Goal: Task Accomplishment & Management: Manage account settings

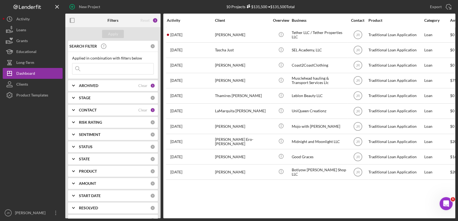
click at [74, 108] on icon "Icon/Expander" at bounding box center [74, 110] width 14 height 14
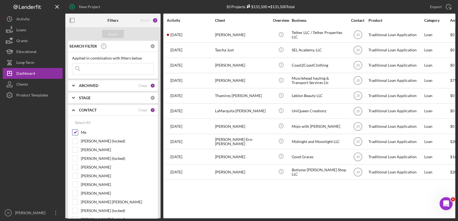
click at [76, 131] on input "Me" at bounding box center [74, 132] width 5 height 5
checkbox input "false"
click at [73, 175] on input "[PERSON_NAME]" at bounding box center [74, 175] width 5 height 5
checkbox input "true"
click at [118, 35] on button "Apply" at bounding box center [113, 34] width 22 height 8
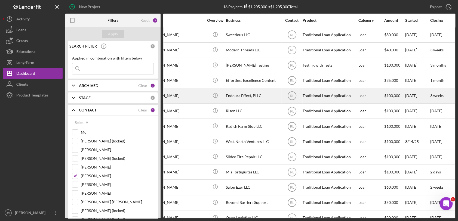
scroll to position [0, 57]
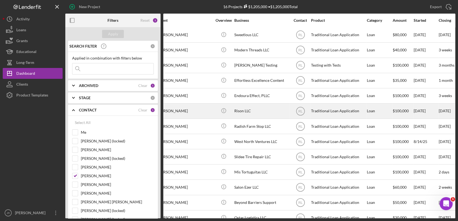
click at [244, 107] on div "Rison LLC" at bounding box center [261, 111] width 54 height 14
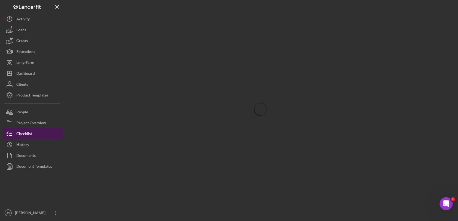
click at [26, 135] on div "Checklist" at bounding box center [24, 134] width 16 height 12
click at [26, 132] on div "Checklist" at bounding box center [24, 134] width 16 height 12
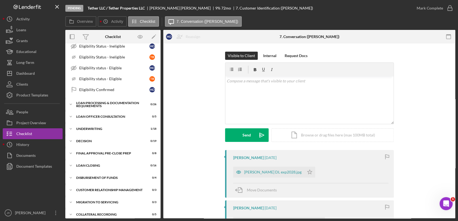
scroll to position [207, 0]
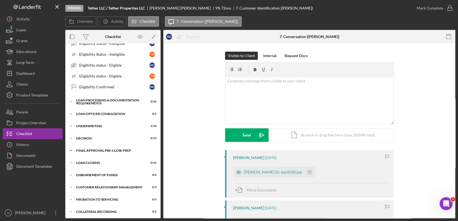
click at [99, 149] on div "Final Approval Pre-Close Prep" at bounding box center [115, 150] width 78 height 3
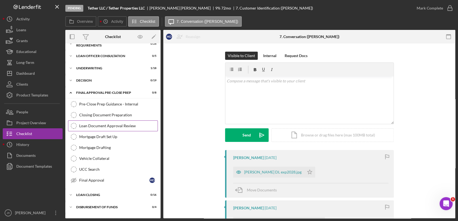
scroll to position [263, 0]
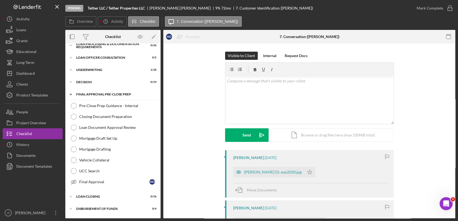
click at [96, 91] on div "Icon/Expander Final Approval Pre-Close Prep 0 / 8" at bounding box center [112, 94] width 95 height 11
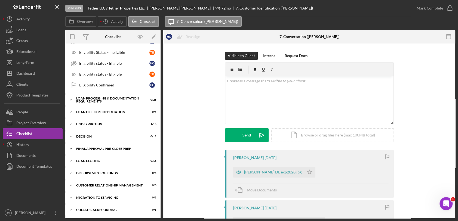
scroll to position [207, 0]
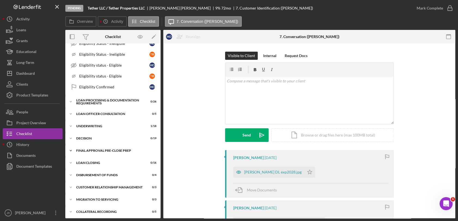
click at [111, 149] on div "Final Approval Pre-Close Prep" at bounding box center [115, 150] width 78 height 3
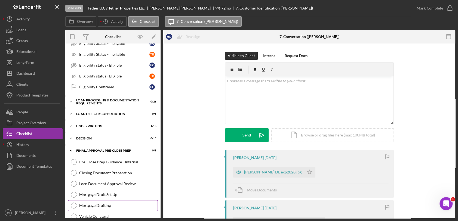
scroll to position [263, 0]
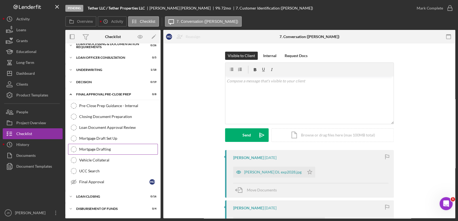
click at [111, 148] on div "Mortgage Drafting" at bounding box center [118, 149] width 78 height 4
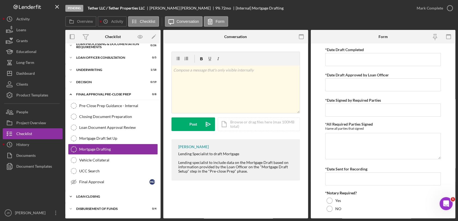
click at [93, 193] on div "Icon/Expander Loan Closing 0 / 16" at bounding box center [112, 196] width 95 height 11
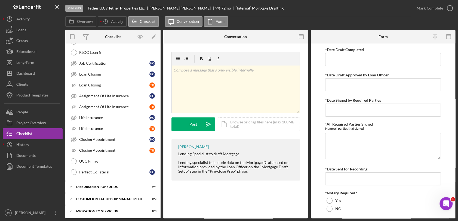
scroll to position [462, 0]
click at [34, 72] on div "Dashboard" at bounding box center [25, 74] width 19 height 12
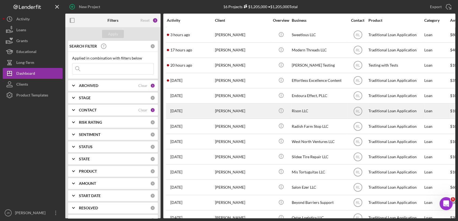
click at [303, 112] on div "Rison LLC" at bounding box center [319, 111] width 54 height 14
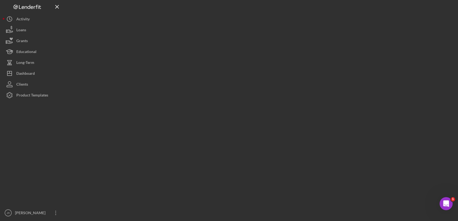
click at [303, 112] on div at bounding box center [260, 109] width 390 height 218
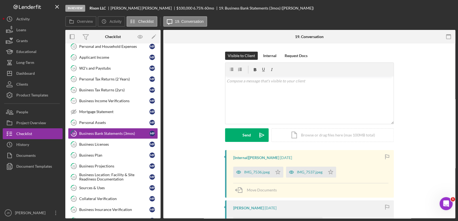
scroll to position [53, 0]
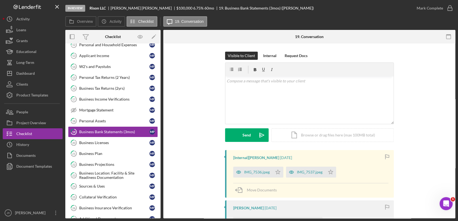
click at [177, 86] on div "Visible to Client Internal Request Docs v Color teal Color pink Remove color Ad…" at bounding box center [309, 101] width 276 height 99
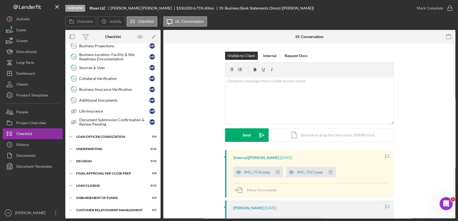
scroll to position [172, 0]
click at [114, 77] on div "Collateral Verification" at bounding box center [114, 78] width 70 height 4
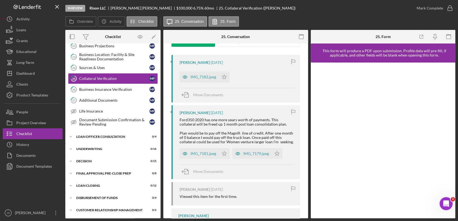
scroll to position [104, 0]
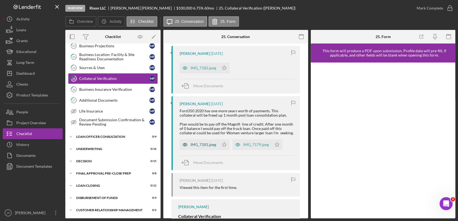
click at [194, 144] on div "IMG_7181.jpeg" at bounding box center [203, 145] width 26 height 4
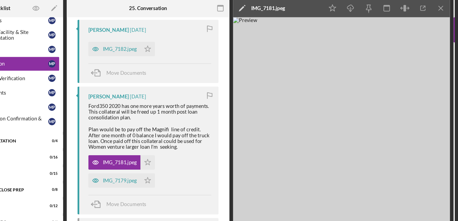
scroll to position [0, 0]
click at [207, 170] on div "IMG_7179.jpeg" at bounding box center [199, 166] width 39 height 11
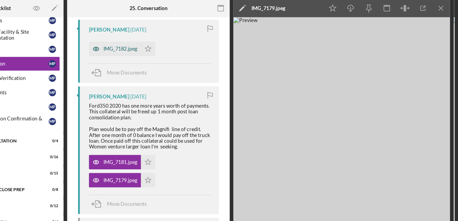
click at [199, 69] on div "IMG_7182.jpeg" at bounding box center [203, 67] width 26 height 4
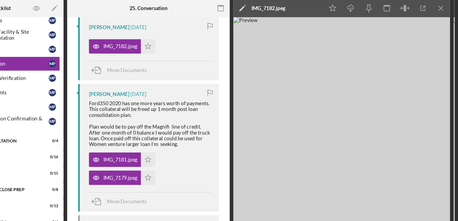
scroll to position [102, 0]
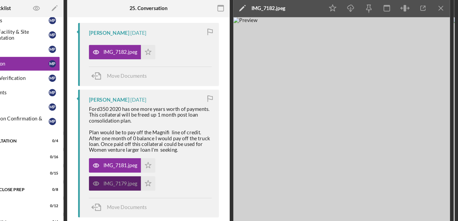
click at [191, 168] on div "IMG_7179.jpeg" at bounding box center [203, 169] width 26 height 4
click at [198, 167] on div "IMG_7179.jpeg" at bounding box center [203, 169] width 26 height 4
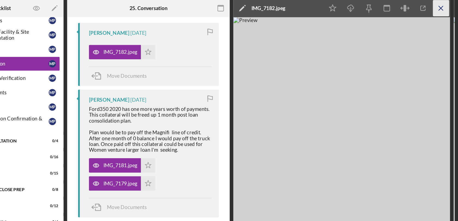
click at [442, 37] on icon "Icon/Menu Close" at bounding box center [445, 37] width 12 height 12
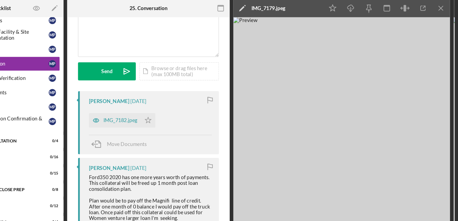
scroll to position [51, 0]
click at [189, 122] on icon "button" at bounding box center [185, 121] width 11 height 11
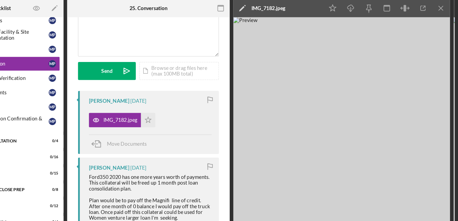
click at [380, 87] on img at bounding box center [369, 131] width 163 height 175
click at [446, 36] on icon "Icon/Menu Close" at bounding box center [445, 37] width 12 height 12
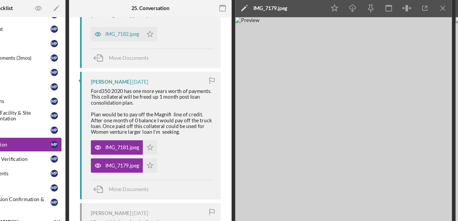
scroll to position [0, 0]
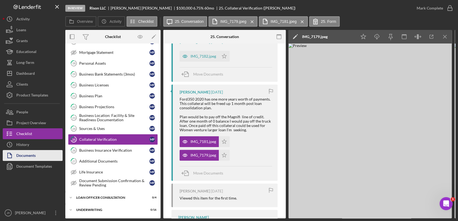
click at [47, 156] on button "Documents" at bounding box center [33, 155] width 60 height 11
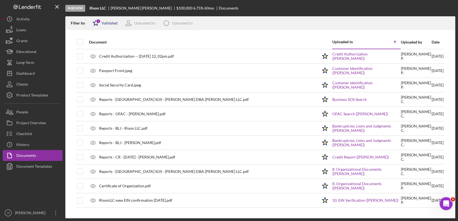
click at [111, 21] on div "Validated" at bounding box center [109, 23] width 16 height 4
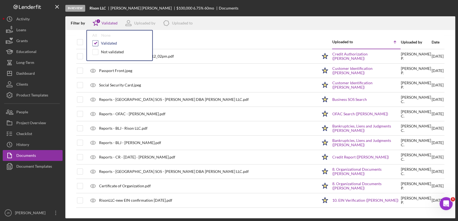
click at [96, 45] on input "checkbox" at bounding box center [95, 43] width 5 height 5
checkbox input "false"
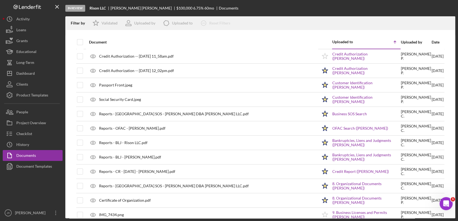
click at [287, 21] on div "Filter by Icon/Star Validated Uploaded by Icon/Product Uploaded to Icon/Clear A…" at bounding box center [260, 23] width 390 height 14
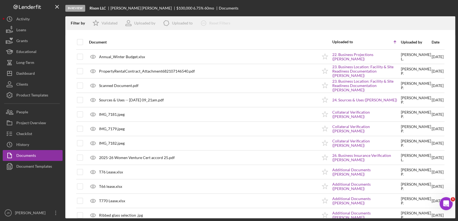
scroll to position [880, 0]
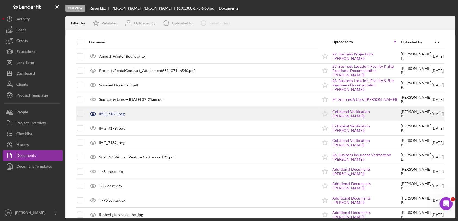
click at [118, 118] on div "IMG_7181.jpeg" at bounding box center [201, 114] width 231 height 14
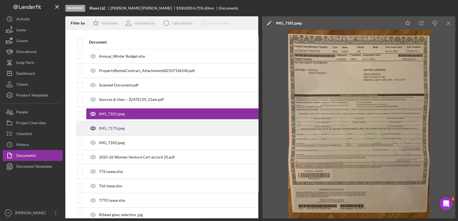
click at [142, 126] on div "IMG_7179.jpeg" at bounding box center [195, 129] width 219 height 14
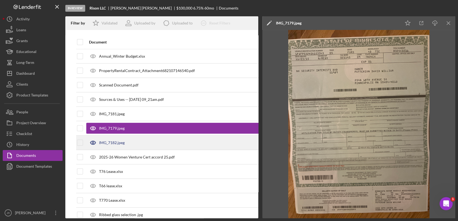
click at [134, 136] on div "IMG_7182.jpeg" at bounding box center [195, 143] width 219 height 14
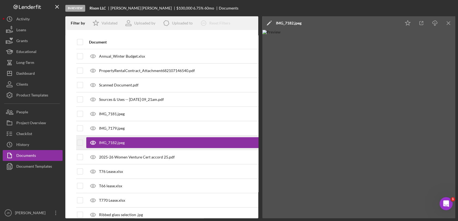
click at [134, 137] on div "IMG_7182.jpeg" at bounding box center [195, 142] width 219 height 11
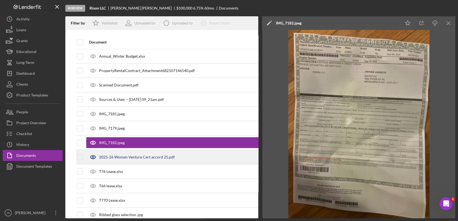
click at [129, 156] on div "2025-26 Women Venture Cert accord 25.pdf" at bounding box center [137, 157] width 76 height 4
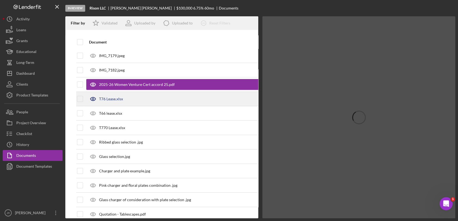
scroll to position [973, 0]
